Goal: Transaction & Acquisition: Purchase product/service

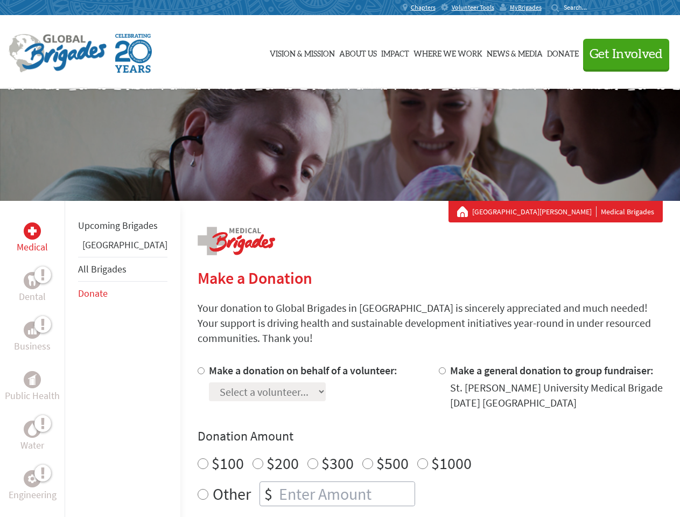
click at [595, 8] on div "Search for:" at bounding box center [573, 7] width 43 height 9
click at [622, 54] on span "Get Involved" at bounding box center [626, 54] width 73 height 13
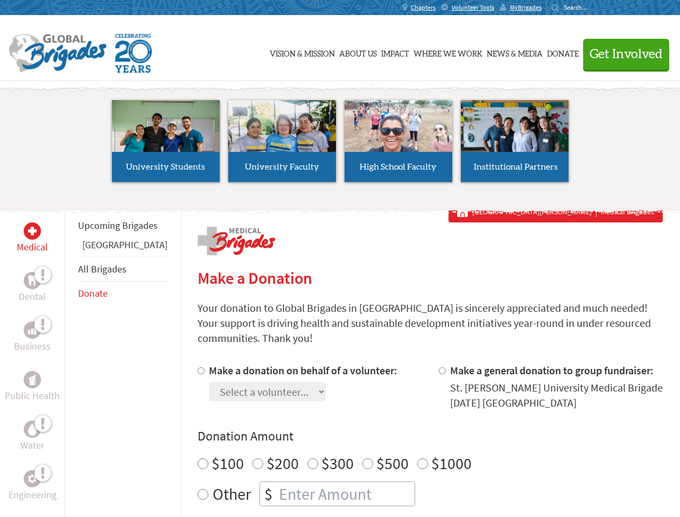
click at [341, 145] on li "High School Faculty" at bounding box center [399, 141] width 116 height 99
click at [71, 359] on div "Upcoming Brigades Greece All Brigades Donate" at bounding box center [123, 459] width 116 height 517
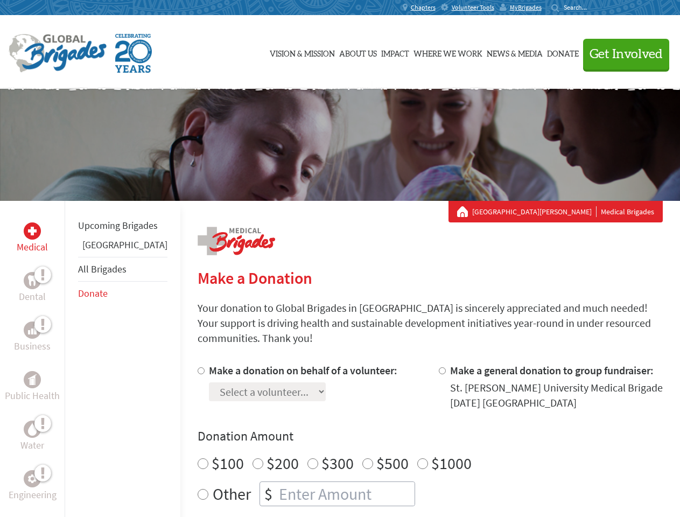
click at [412, 433] on div "Donation Amount $100 $200 $300 $500 $1000 Other $" at bounding box center [431, 467] width 466 height 79
click at [198, 367] on input "Make a donation on behalf of a volunteer:" at bounding box center [201, 370] width 7 height 7
radio input "true"
click at [439, 367] on input "Make a general donation to group fundraiser:" at bounding box center [442, 370] width 7 height 7
radio input "true"
